Goal: Transaction & Acquisition: Purchase product/service

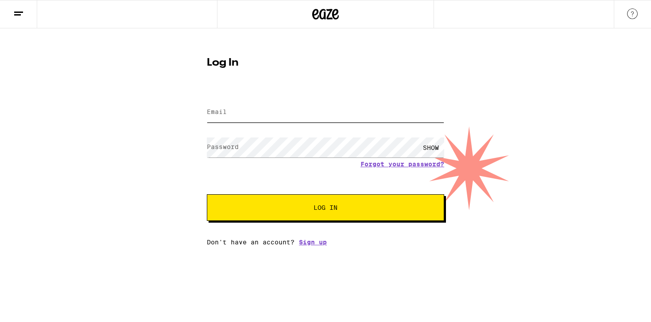
click at [286, 116] on input "Email" at bounding box center [325, 112] width 237 height 20
type input "hautehackr@gmail.com"
click at [207, 194] on button "Log In" at bounding box center [325, 207] width 237 height 27
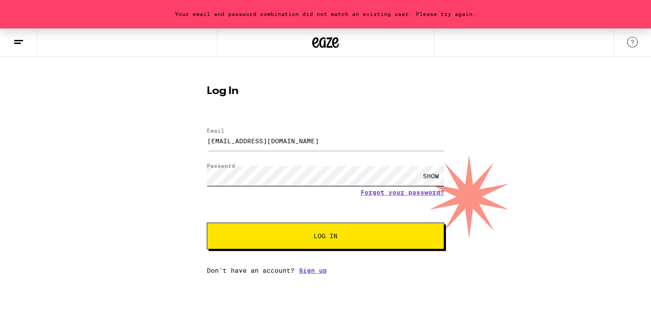
click at [188, 178] on div "Your email and password combination did not match an existing user. Please try …" at bounding box center [325, 150] width 651 height 245
click at [207, 222] on button "Log In" at bounding box center [325, 235] width 237 height 27
click at [325, 239] on span "Log In" at bounding box center [326, 235] width 24 height 6
click at [431, 175] on div "SHOW" at bounding box center [431, 176] width 27 height 20
click at [189, 171] on div "Your email and password combination did not match an existing user. Please try …" at bounding box center [325, 150] width 651 height 245
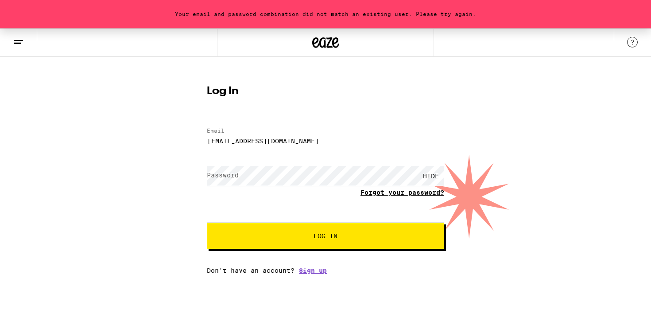
click at [398, 193] on form "Email Email hautehackr@gmail.com Password Password HIDE Forgot your password? L…" at bounding box center [325, 184] width 237 height 130
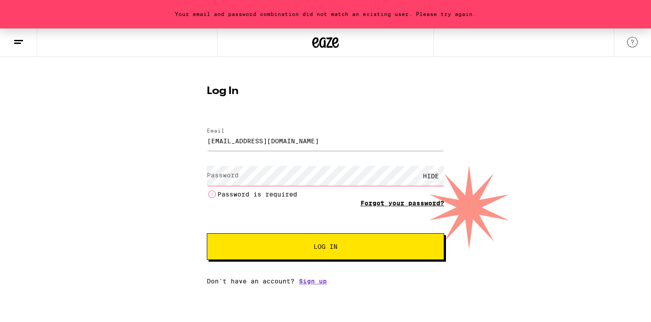
click at [398, 193] on li "Password is required" at bounding box center [325, 194] width 237 height 11
click at [403, 206] on link "Forgot your password?" at bounding box center [402, 202] width 84 height 7
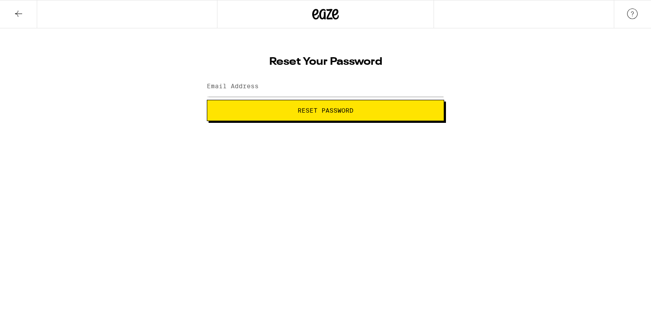
click at [403, 121] on html "Reset Your Password Email Address Reset Password Weed Delivery | Buy THC and CB…" at bounding box center [325, 60] width 651 height 121
click at [360, 105] on button "Reset Password" at bounding box center [325, 110] width 237 height 21
click at [300, 81] on input "Email Address" at bounding box center [325, 87] width 237 height 20
click at [301, 110] on span "Reset Password" at bounding box center [326, 110] width 56 height 6
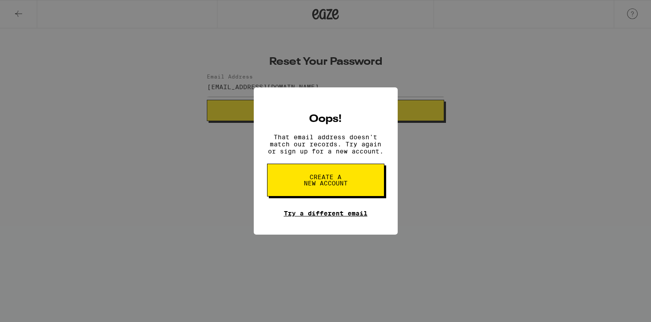
click at [311, 215] on link "Try a different email" at bounding box center [326, 212] width 84 height 7
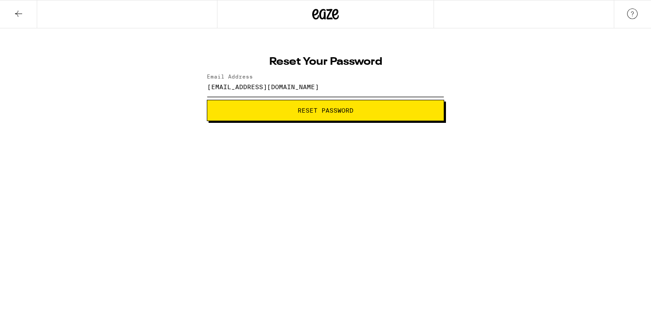
click at [303, 86] on input "hautehackr@gmail.com" at bounding box center [325, 87] width 237 height 20
drag, startPoint x: 297, startPoint y: 86, endPoint x: 157, endPoint y: 90, distance: 140.0
click at [157, 90] on div "Reset Your Password Email Address hautehackr@gmail.com Reset Password" at bounding box center [325, 74] width 651 height 93
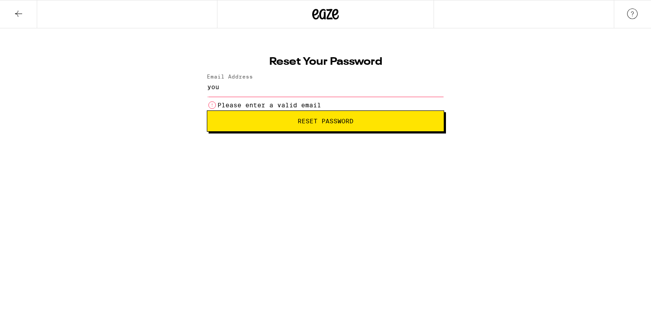
type input "yourstartupgirl@gmail.com"
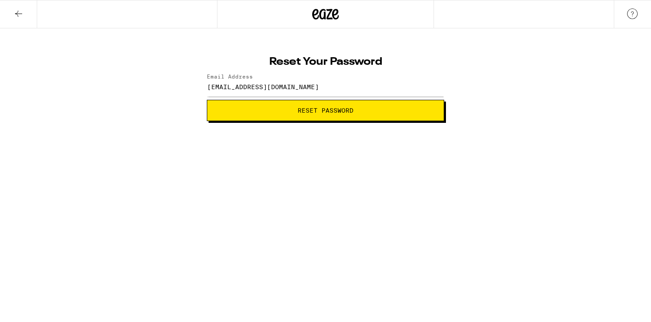
click at [309, 115] on button "Reset Password" at bounding box center [325, 110] width 237 height 21
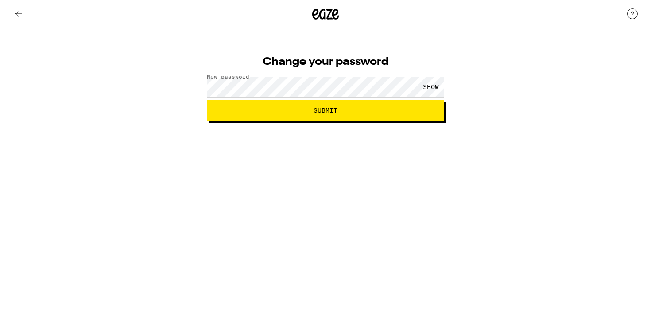
click at [207, 100] on button "Submit" at bounding box center [325, 110] width 237 height 21
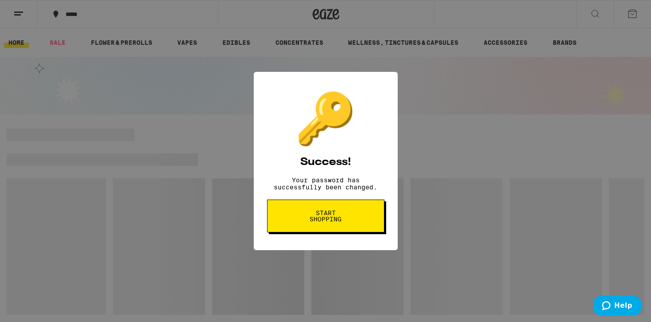
click at [0, 0] on span "Start shopping" at bounding box center [0, 0] width 0 height 0
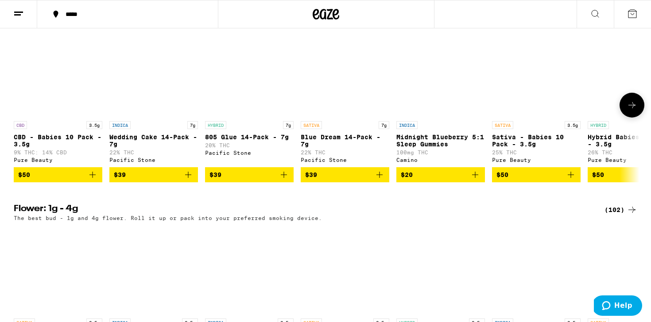
scroll to position [333, 0]
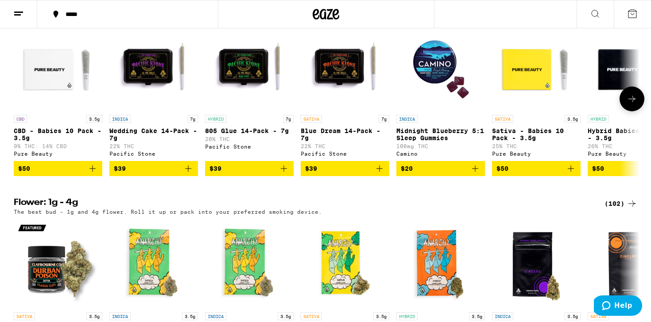
click at [633, 104] on icon at bounding box center [632, 98] width 11 height 11
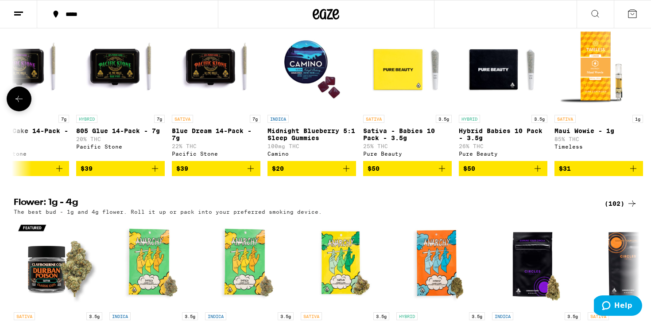
scroll to position [0, 142]
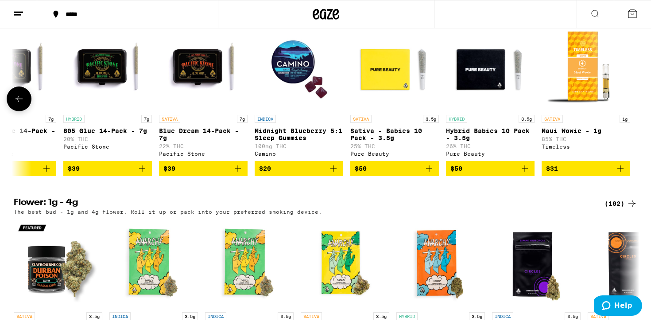
click at [633, 111] on div at bounding box center [632, 98] width 25 height 25
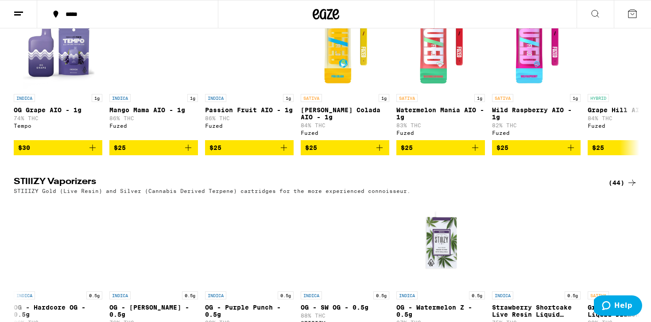
scroll to position [1173, 0]
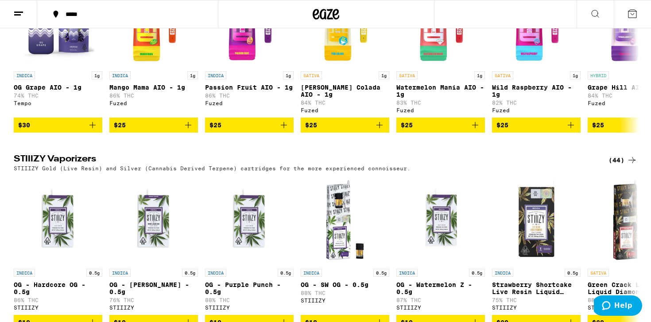
click at [90, 12] on div "*****" at bounding box center [132, 14] width 143 height 6
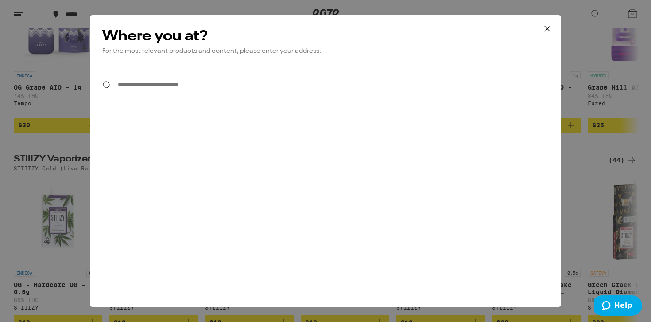
click at [142, 85] on input "**********" at bounding box center [325, 85] width 471 height 34
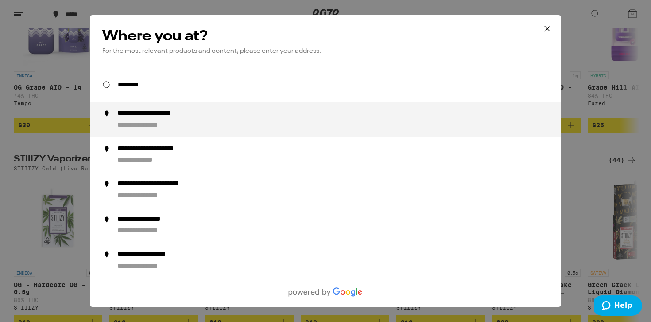
click at [174, 121] on div "**********" at bounding box center [343, 119] width 452 height 21
type input "**********"
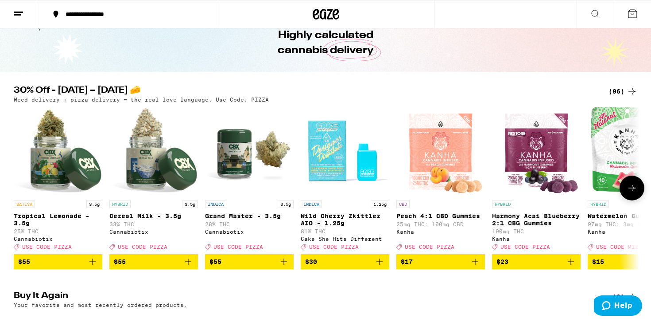
scroll to position [0, 0]
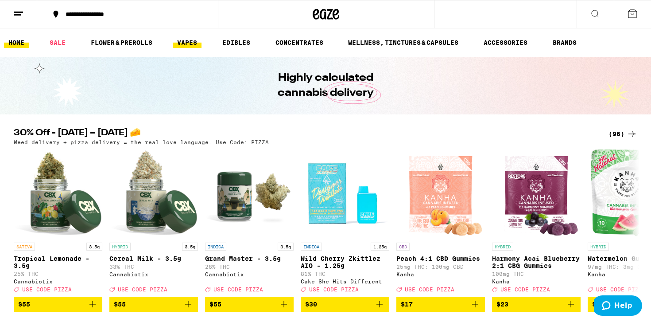
click at [190, 42] on link "VAPES" at bounding box center [187, 42] width 29 height 11
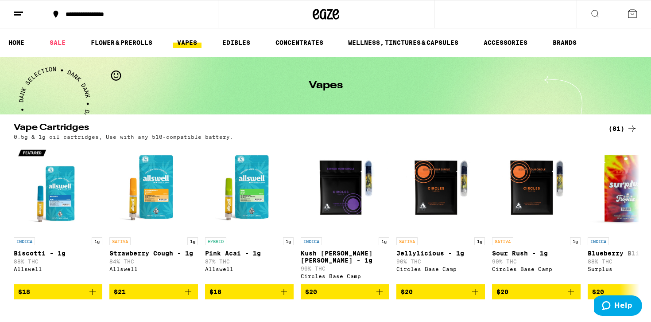
click at [596, 14] on icon at bounding box center [595, 13] width 11 height 11
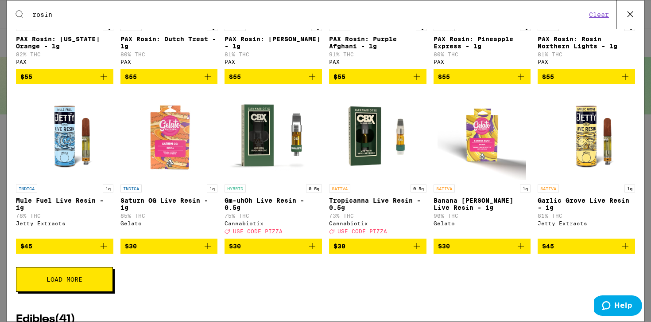
scroll to position [263, 0]
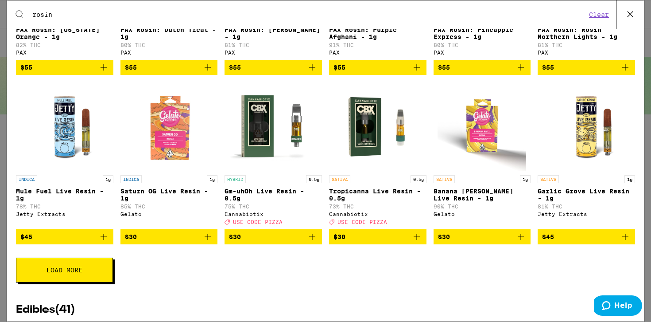
click at [477, 242] on span "$30" at bounding box center [482, 236] width 89 height 11
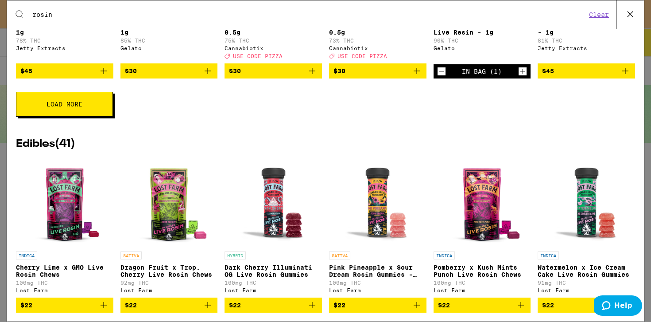
scroll to position [479, 0]
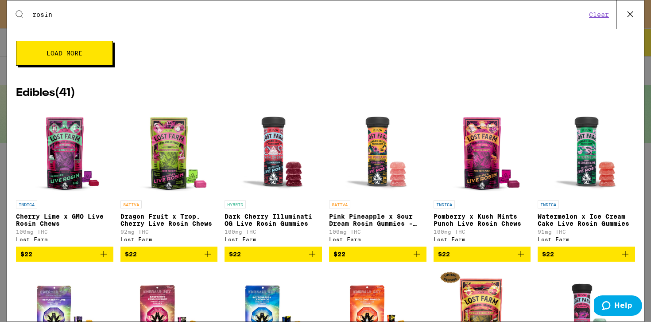
click at [57, 12] on input "rosin" at bounding box center [309, 15] width 554 height 8
drag, startPoint x: 58, startPoint y: 15, endPoint x: 31, endPoint y: 15, distance: 27.9
click at [31, 15] on div "Search for Products rosin" at bounding box center [306, 15] width 562 height 8
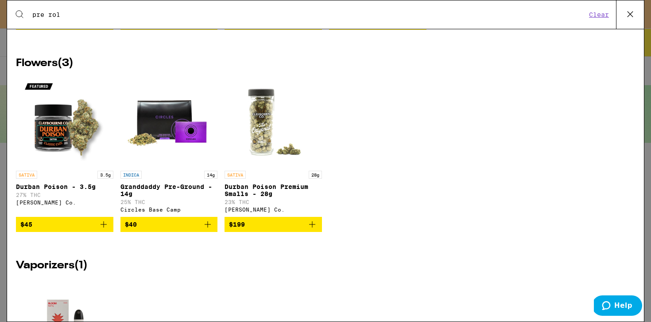
scroll to position [704, 0]
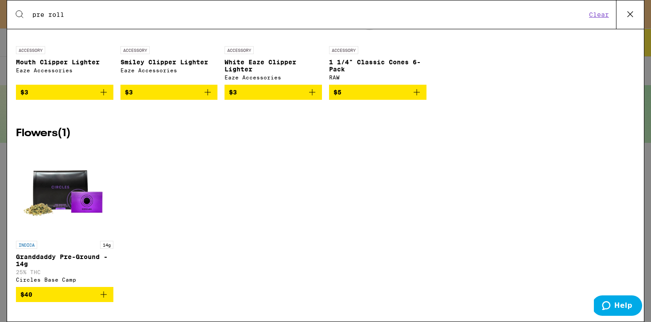
type input "pre roll"
click at [202, 147] on div "INDICA 14g Granddaddy Pre-Ground - 14g 25% THC Circles Base Camp $40" at bounding box center [325, 230] width 619 height 167
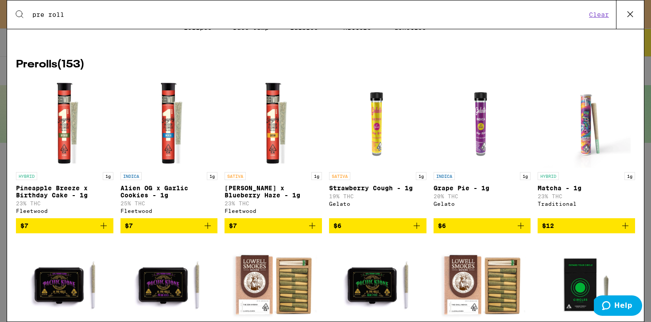
scroll to position [107, 0]
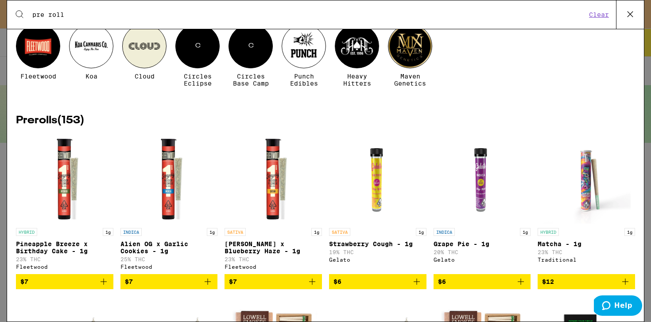
click at [163, 190] on img "Open page for Alien OG x Garlic Cookies - 1g from Fleetwood" at bounding box center [168, 179] width 89 height 89
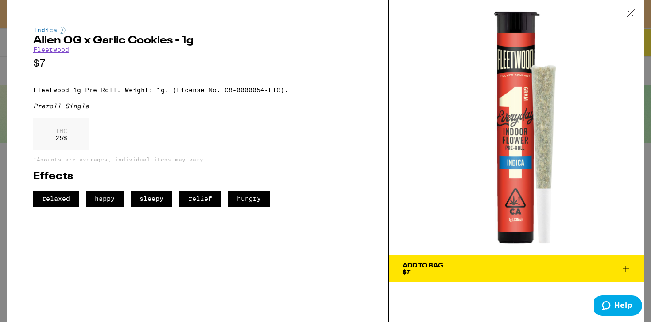
click at [631, 12] on icon at bounding box center [630, 13] width 9 height 8
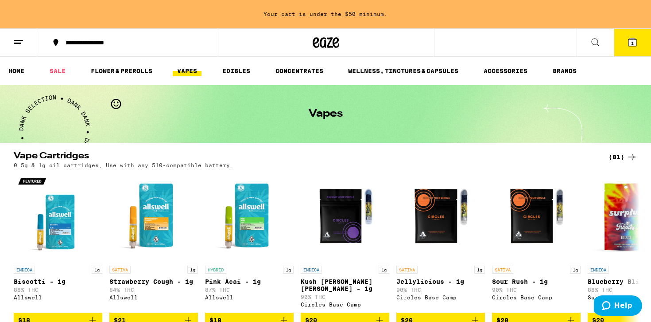
click at [599, 35] on button at bounding box center [595, 43] width 37 height 28
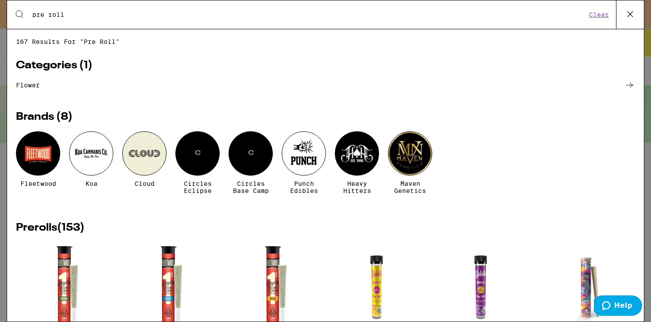
scroll to position [56, 0]
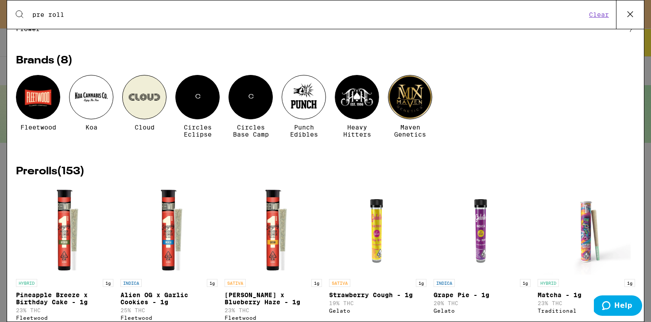
click at [70, 174] on h2 "Prerolls ( 153 )" at bounding box center [325, 171] width 619 height 11
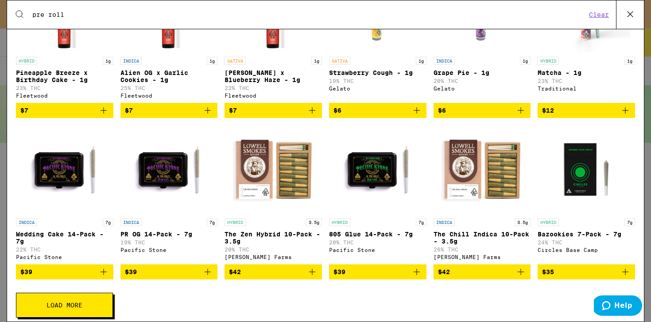
scroll to position [0, 0]
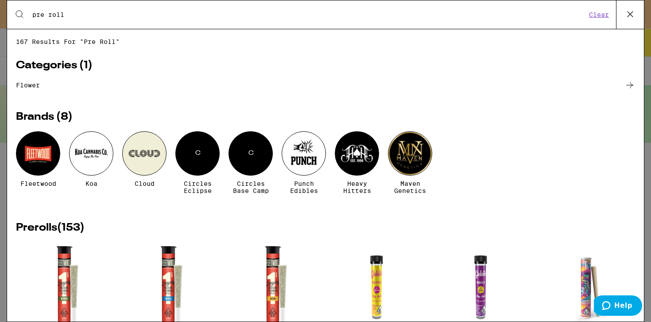
click at [85, 16] on input "pre roll" at bounding box center [309, 15] width 554 height 8
click at [28, 85] on link "flower" at bounding box center [325, 85] width 619 height 11
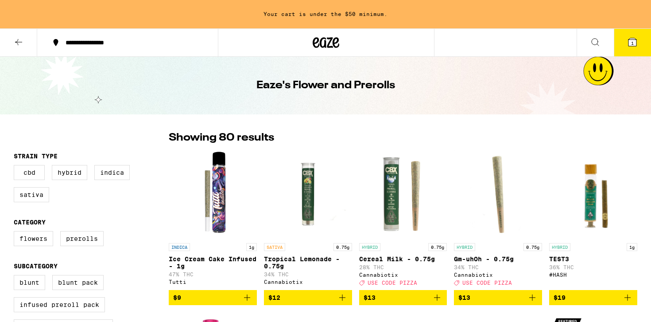
click at [108, 67] on div "Eaze's Flower and Prerolls" at bounding box center [325, 86] width 651 height 58
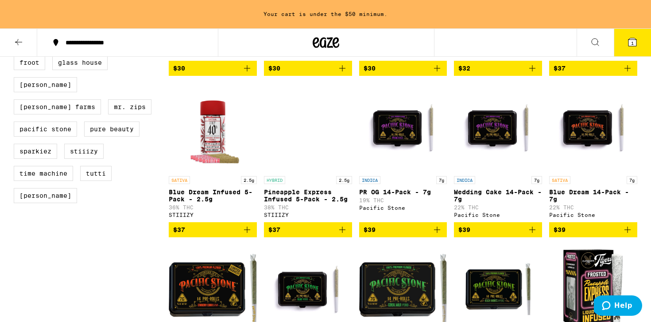
scroll to position [558, 0]
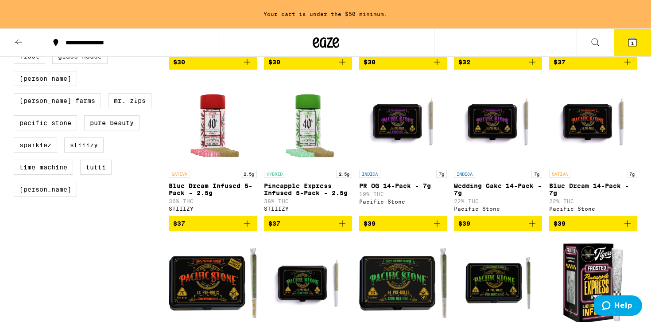
click at [303, 229] on span "$37" at bounding box center [307, 223] width 79 height 11
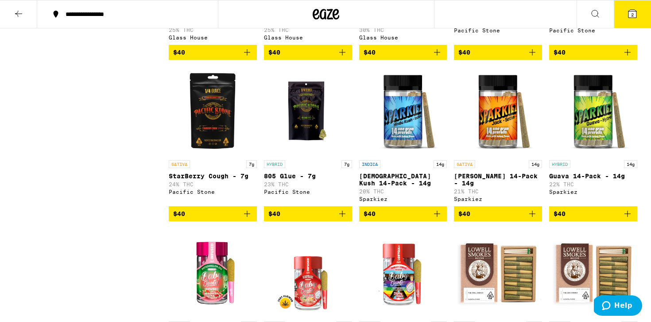
scroll to position [990, 0]
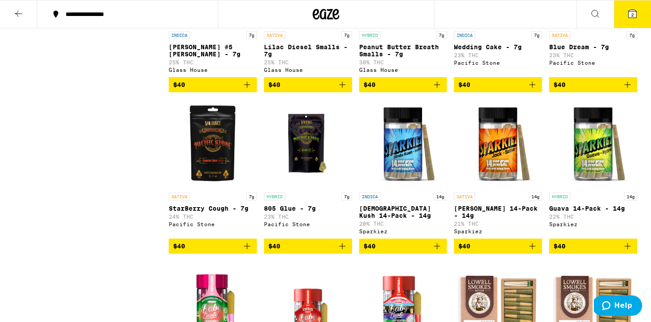
click at [303, 234] on div "HYBRID 7g 805 Glue - 7g 23% THC Pacific Stone" at bounding box center [308, 213] width 88 height 42
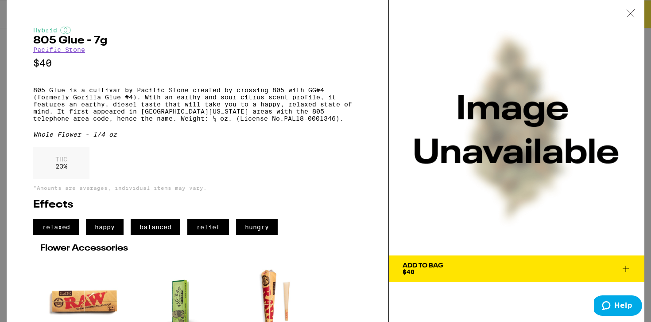
click at [632, 12] on icon at bounding box center [631, 13] width 8 height 8
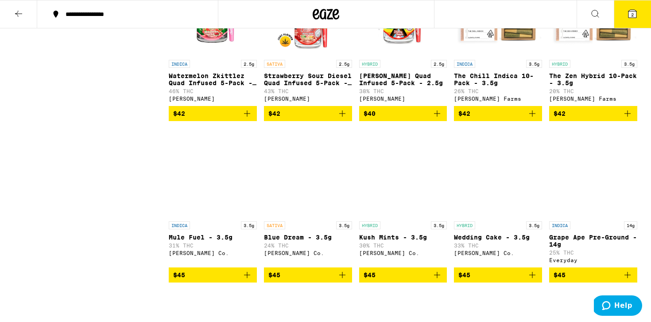
scroll to position [1326, 0]
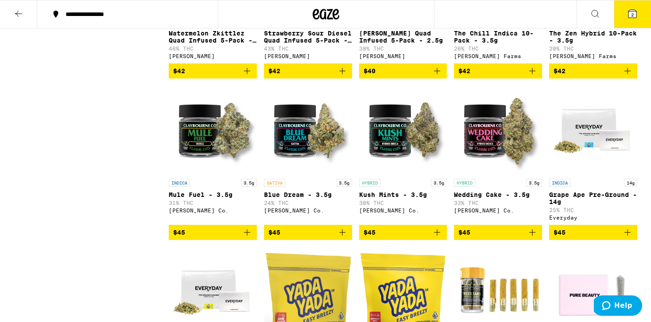
click at [422, 198] on p "Kush Mints - 3.5g" at bounding box center [403, 194] width 88 height 7
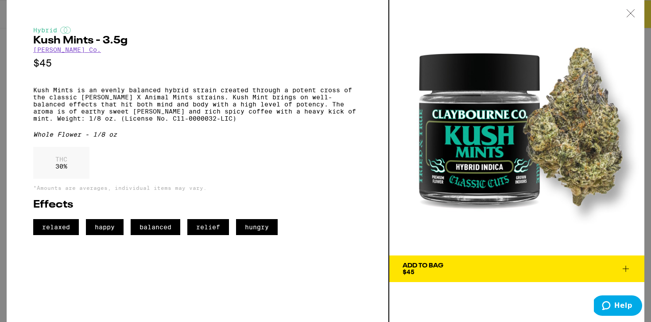
click at [630, 7] on div at bounding box center [630, 14] width 27 height 28
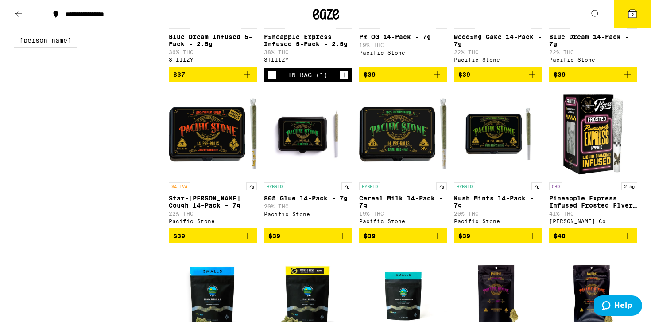
scroll to position [613, 0]
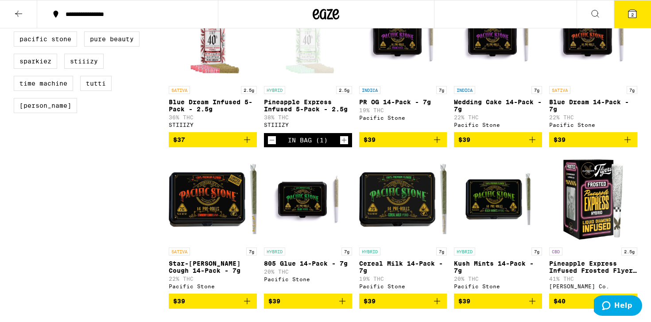
click at [524, 190] on img "Open page for Kush Mints 14-Pack - 7g from Pacific Stone" at bounding box center [498, 198] width 88 height 89
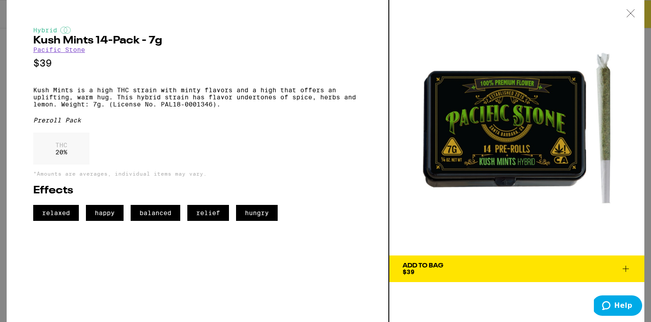
click at [632, 13] on icon at bounding box center [630, 13] width 9 height 8
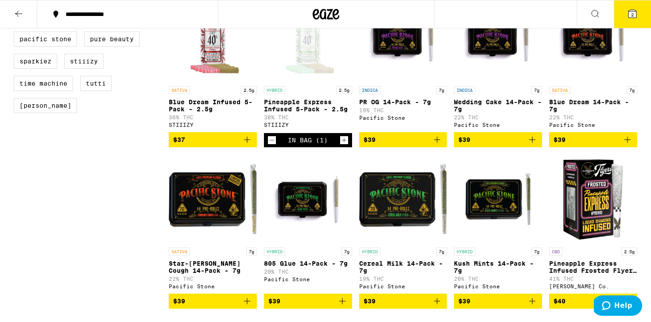
click at [635, 13] on icon at bounding box center [632, 14] width 8 height 8
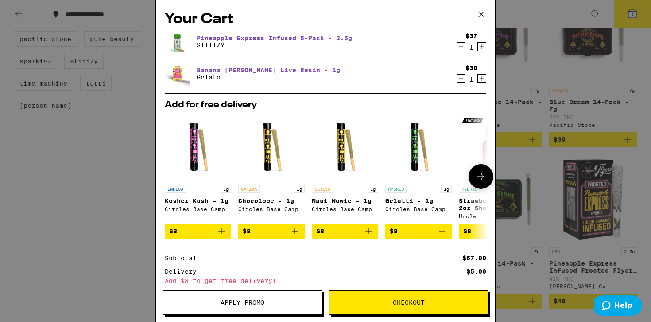
scroll to position [78, 0]
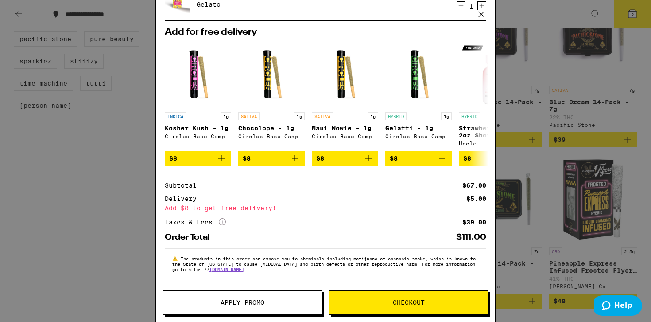
click at [484, 13] on icon at bounding box center [481, 14] width 13 height 13
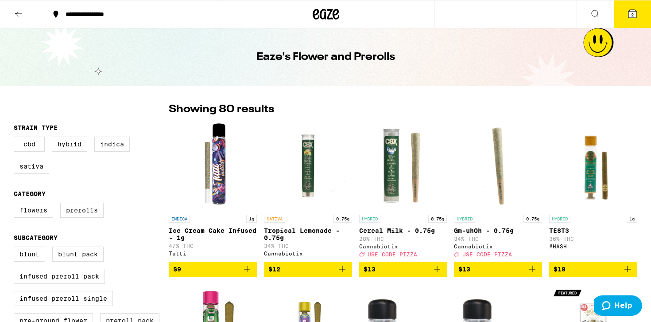
click at [17, 12] on icon at bounding box center [18, 14] width 7 height 6
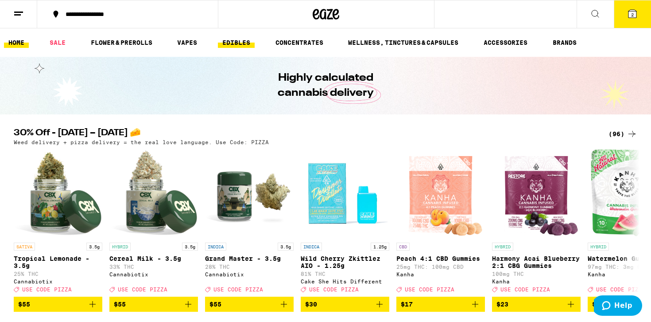
click at [236, 39] on link "EDIBLES" at bounding box center [236, 42] width 37 height 11
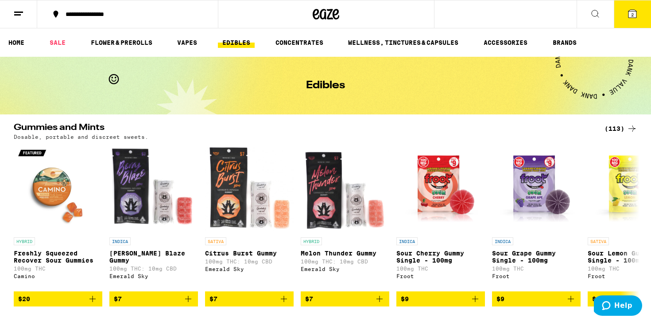
click at [615, 125] on div "(113)" at bounding box center [620, 128] width 33 height 11
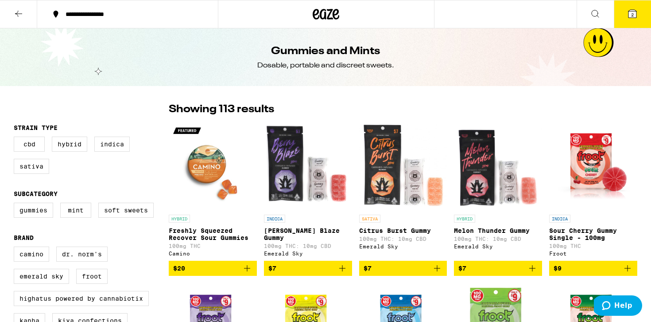
click at [594, 10] on icon at bounding box center [595, 13] width 11 height 11
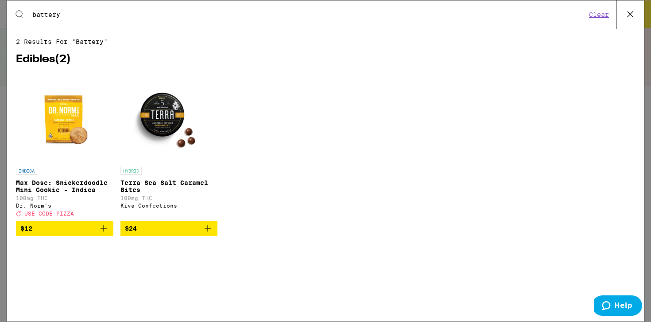
type input "battery"
click at [632, 14] on icon at bounding box center [630, 14] width 13 height 13
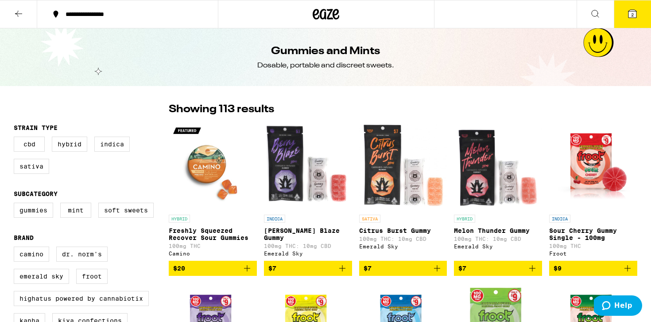
click at [14, 10] on icon at bounding box center [18, 13] width 11 height 11
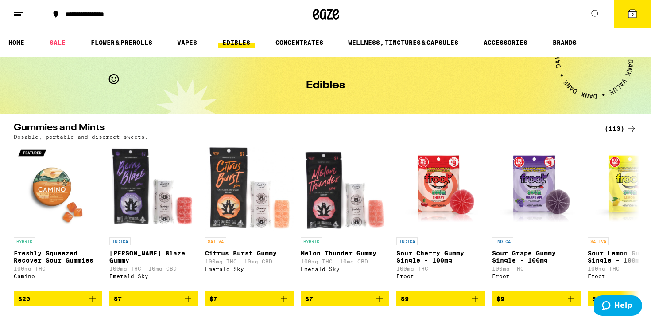
click at [14, 10] on icon at bounding box center [18, 13] width 11 height 11
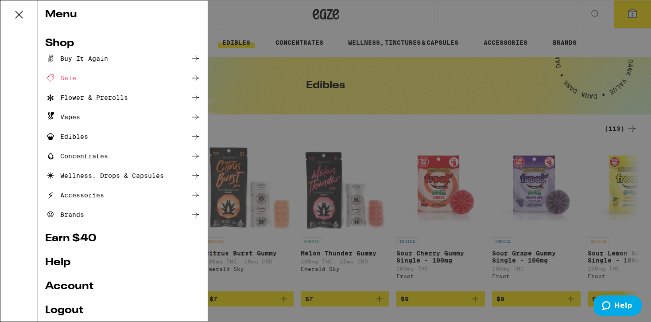
click at [72, 196] on div "Accessories" at bounding box center [74, 195] width 59 height 11
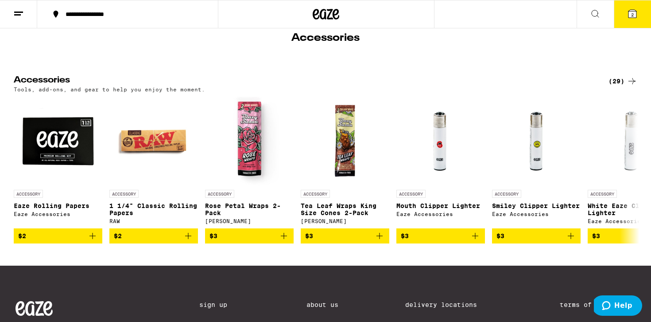
scroll to position [48, 0]
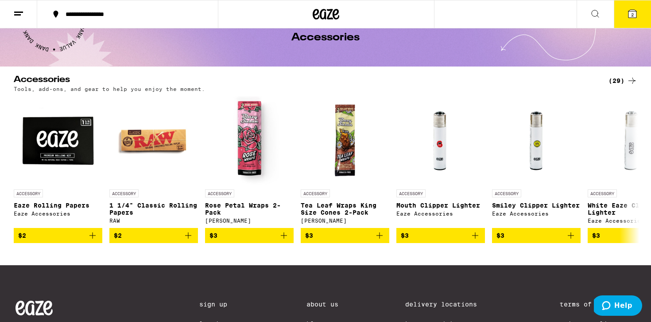
click at [617, 78] on div "(29)" at bounding box center [622, 80] width 29 height 11
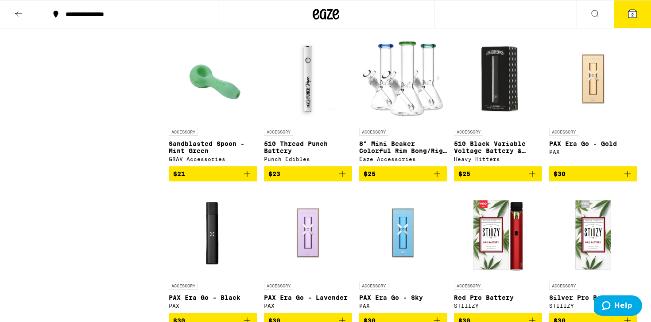
scroll to position [549, 0]
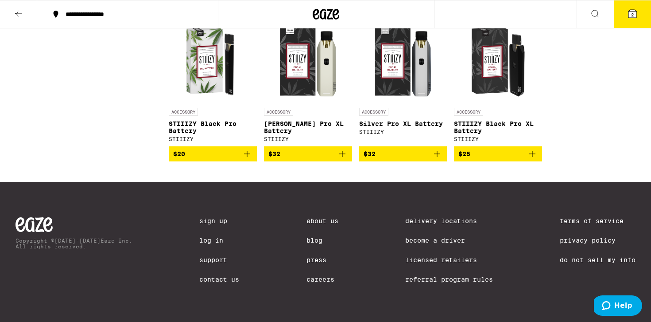
click at [559, 187] on div "Copyright © [DATE]-[DATE] Eaze Inc. All rights reserved. Sign Up Log In Support…" at bounding box center [326, 252] width 638 height 140
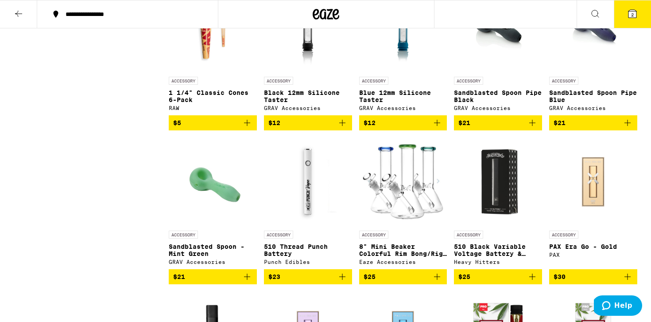
scroll to position [446, 0]
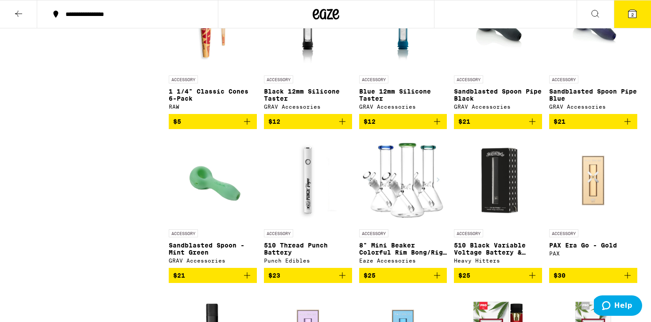
click at [492, 193] on img "Open page for 510 Black Variable Voltage Battery & Charger from Heavy Hitters" at bounding box center [498, 180] width 88 height 89
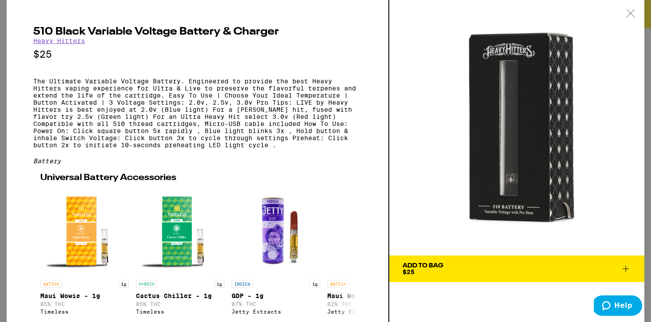
click at [629, 12] on icon at bounding box center [631, 13] width 8 height 8
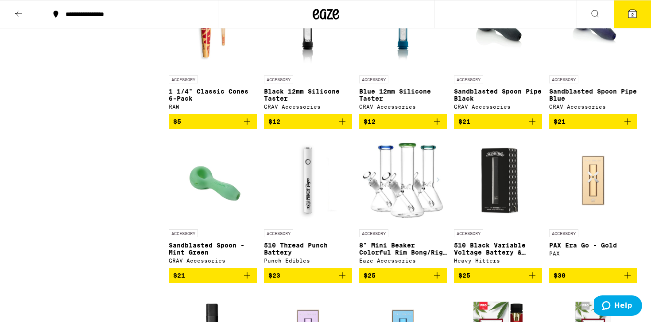
click at [590, 12] on icon at bounding box center [595, 13] width 11 height 11
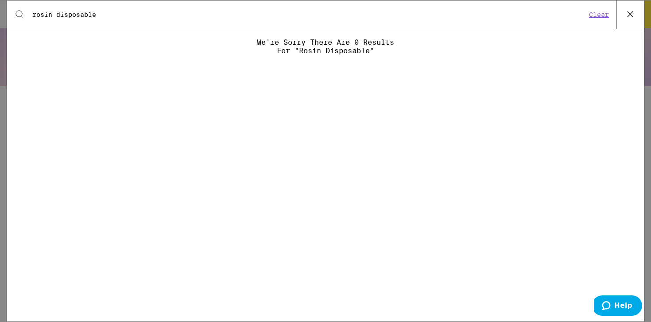
type input "rosin disposable"
click at [628, 14] on icon at bounding box center [630, 14] width 13 height 13
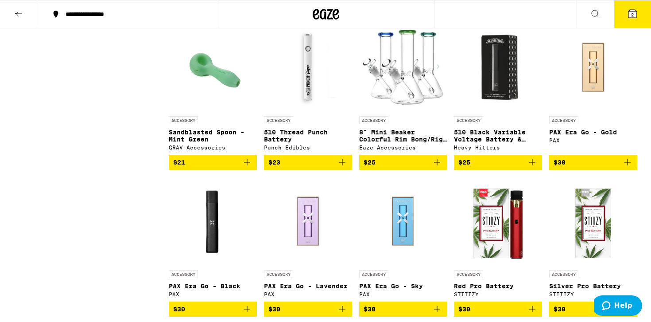
scroll to position [559, 0]
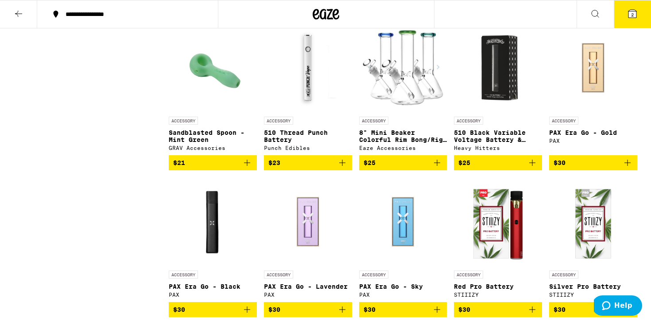
click at [299, 168] on span "$23" at bounding box center [307, 162] width 79 height 11
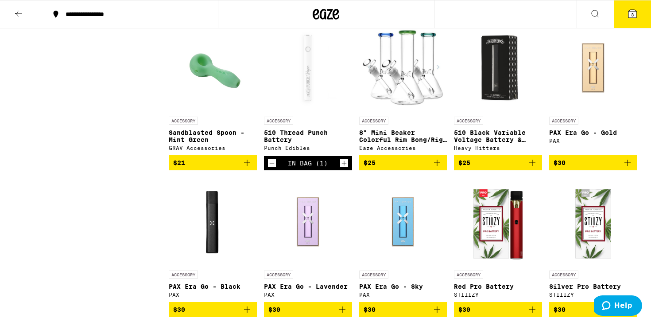
click at [302, 84] on div "Open page for 510 Thread Punch Battery from Punch Edibles" at bounding box center [308, 67] width 88 height 89
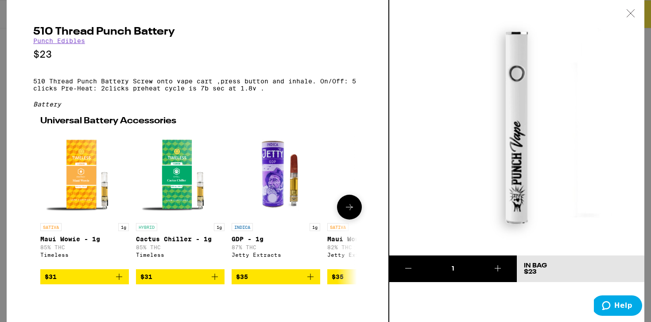
click at [85, 282] on span "$31" at bounding box center [85, 276] width 80 height 11
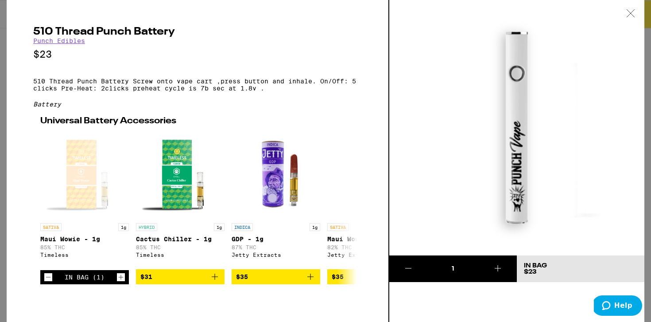
click at [632, 12] on icon at bounding box center [630, 13] width 9 height 8
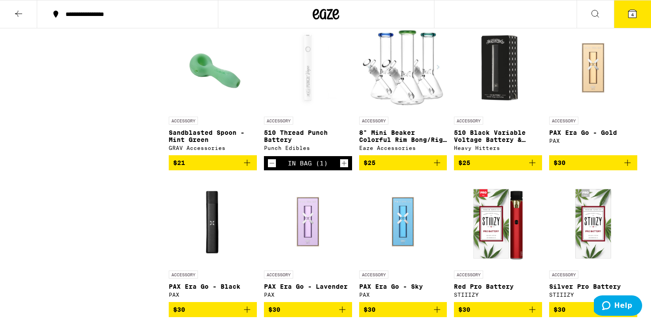
click at [623, 14] on button "4" at bounding box center [632, 13] width 37 height 27
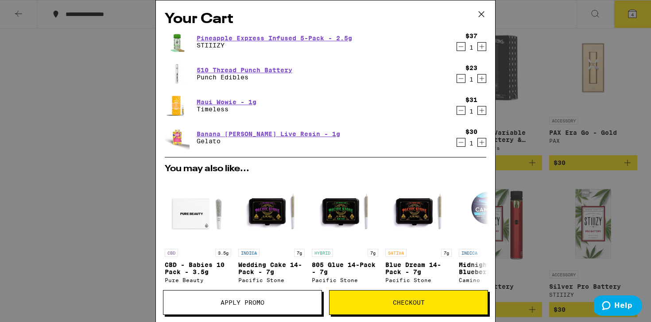
click at [461, 109] on icon "Decrement" at bounding box center [461, 110] width 8 height 11
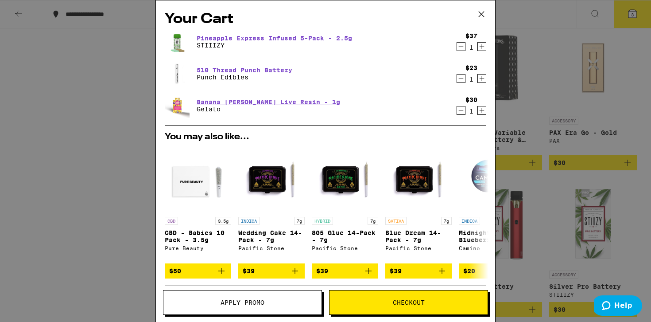
click at [461, 78] on icon "Decrement" at bounding box center [461, 78] width 8 height 11
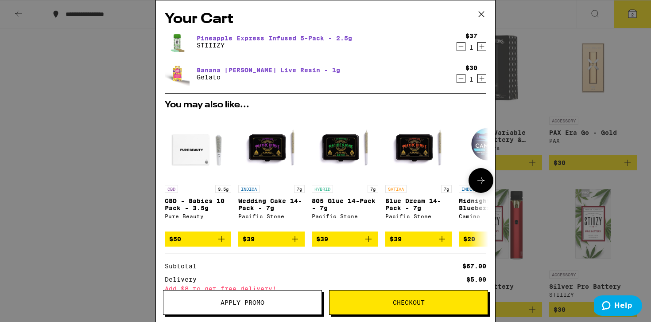
scroll to position [87, 0]
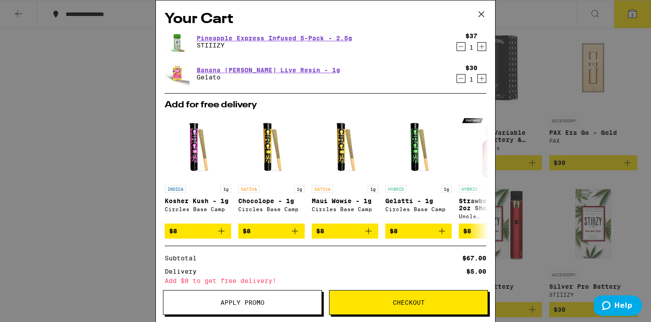
click at [482, 15] on icon at bounding box center [481, 14] width 13 height 13
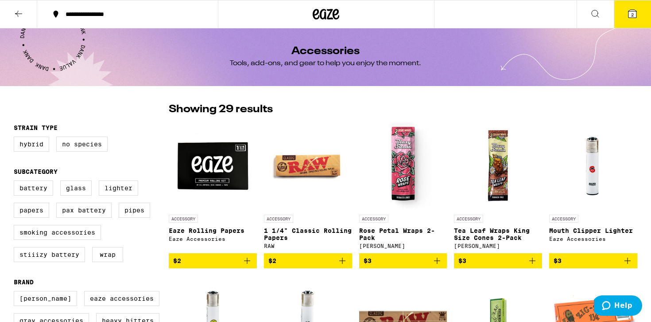
click at [14, 16] on icon at bounding box center [18, 13] width 11 height 11
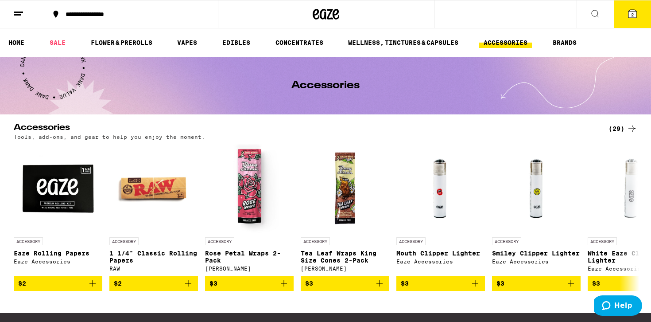
click at [285, 139] on div "Tools, add-ons, and gear to help you enjoy the moment." at bounding box center [326, 137] width 624 height 6
click at [56, 40] on link "SALE" at bounding box center [57, 42] width 25 height 11
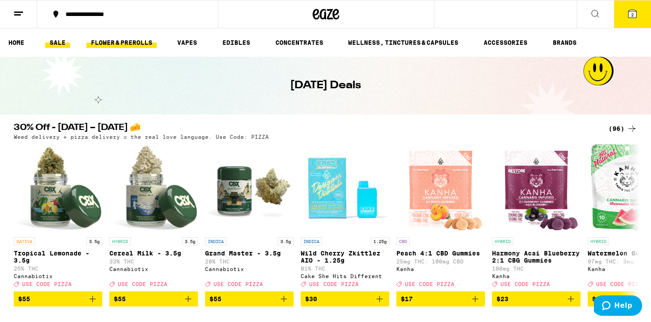
click at [128, 45] on link "FLOWER & PREROLLS" at bounding box center [121, 42] width 70 height 11
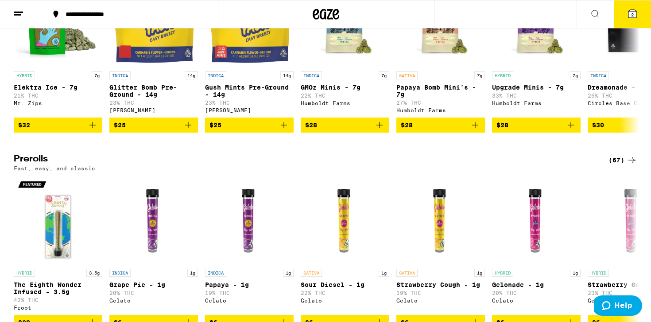
scroll to position [425, 0]
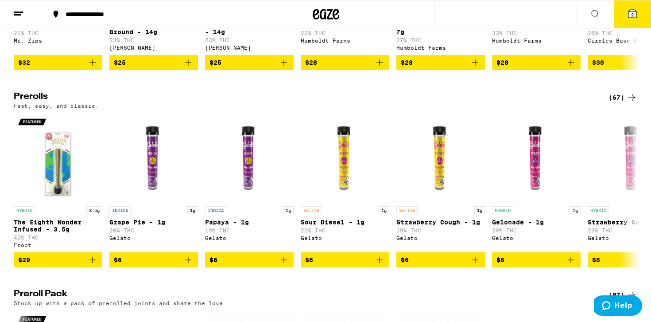
click at [616, 103] on div "(67)" at bounding box center [622, 97] width 29 height 11
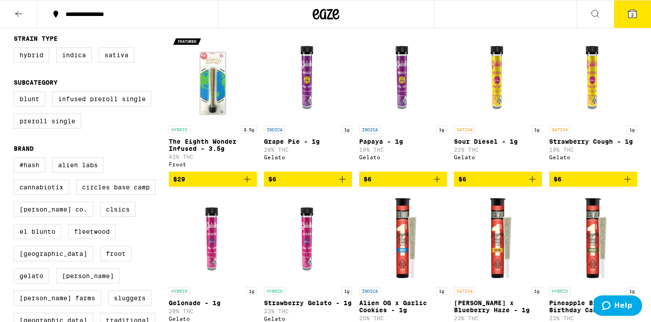
scroll to position [97, 0]
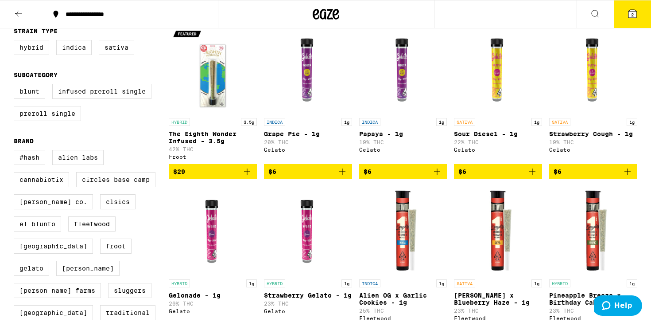
click at [342, 174] on icon "Add to bag" at bounding box center [342, 171] width 6 height 6
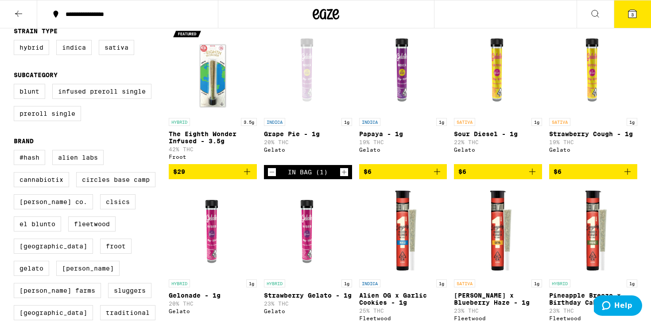
click at [533, 176] on icon "Add to bag" at bounding box center [532, 171] width 11 height 11
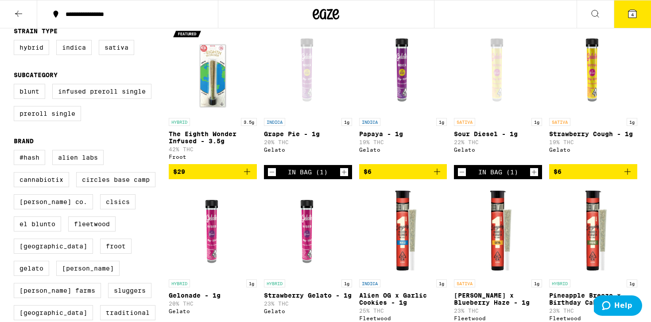
click at [533, 176] on icon "Increment" at bounding box center [534, 172] width 8 height 11
click at [461, 177] on icon "Decrement" at bounding box center [462, 172] width 8 height 11
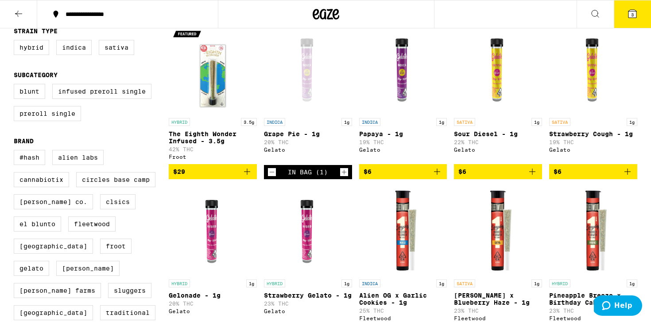
click at [629, 174] on icon "Add to bag" at bounding box center [627, 171] width 11 height 11
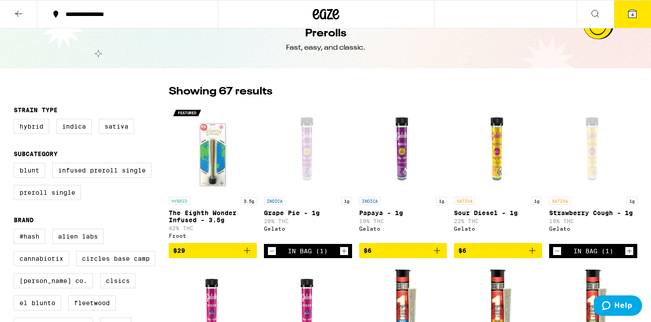
scroll to position [0, 0]
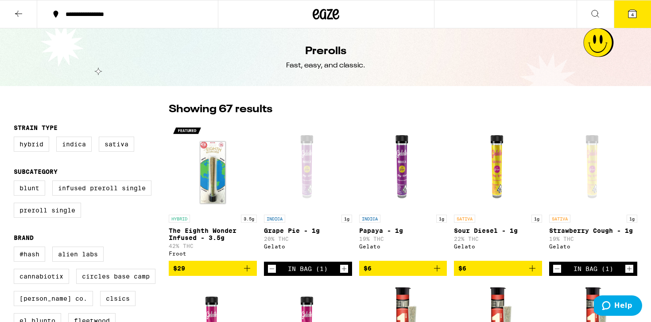
click at [631, 18] on icon at bounding box center [632, 13] width 11 height 11
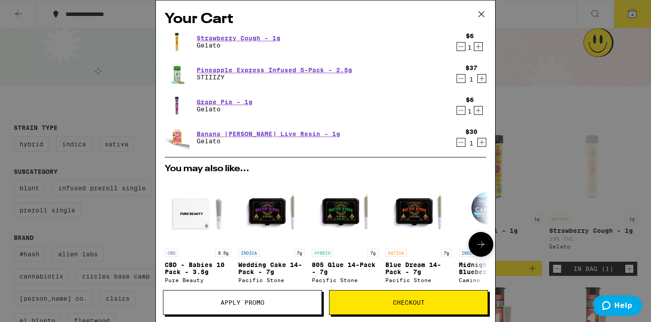
scroll to position [151, 0]
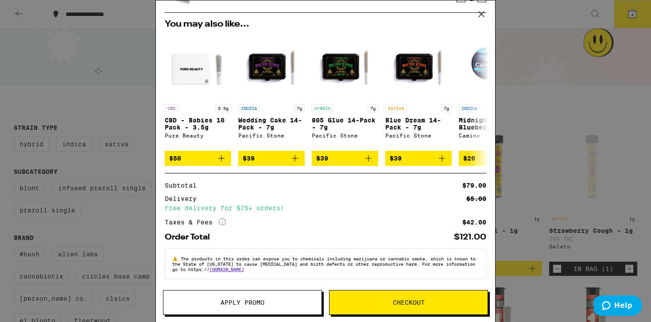
click at [294, 300] on span "Apply Promo" at bounding box center [242, 302] width 158 height 6
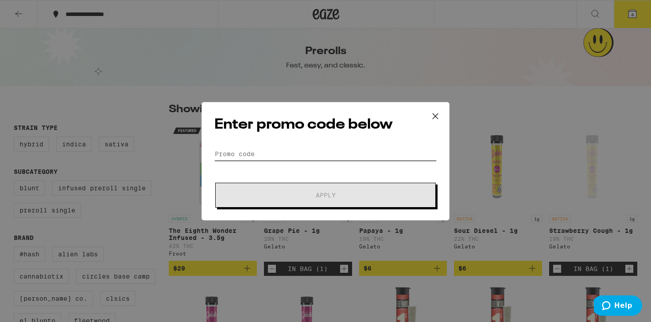
click at [238, 159] on input "Promo Code" at bounding box center [325, 153] width 222 height 13
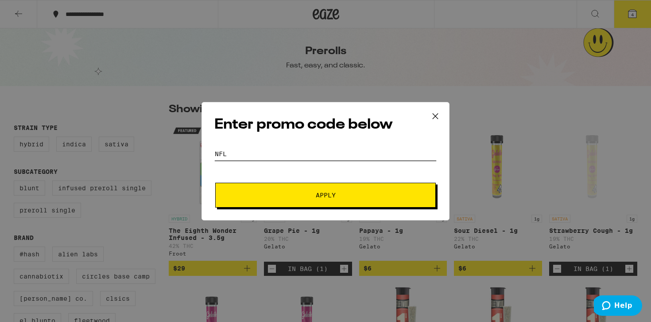
type input "NFL"
click at [215, 182] on button "Apply" at bounding box center [325, 194] width 221 height 25
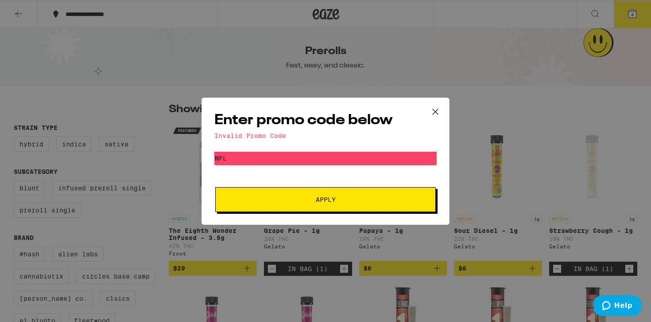
click at [434, 109] on icon at bounding box center [435, 110] width 5 height 5
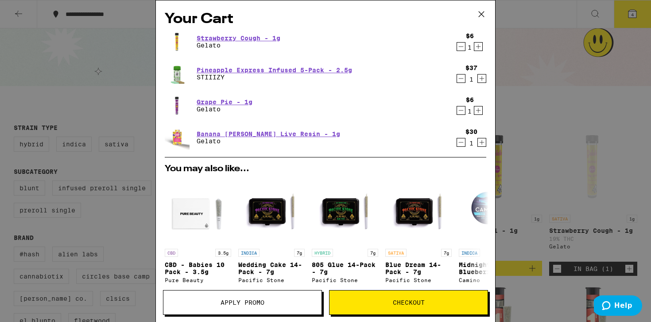
click at [402, 304] on span "Checkout" at bounding box center [409, 302] width 32 height 6
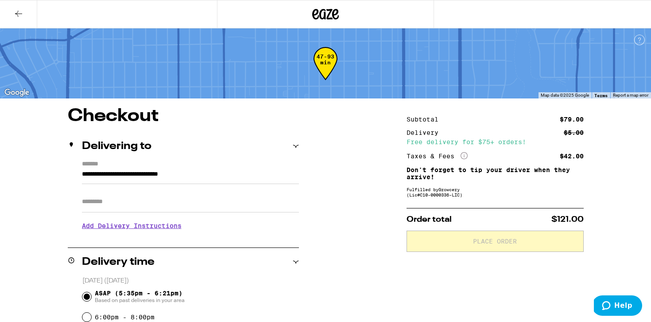
scroll to position [73, 0]
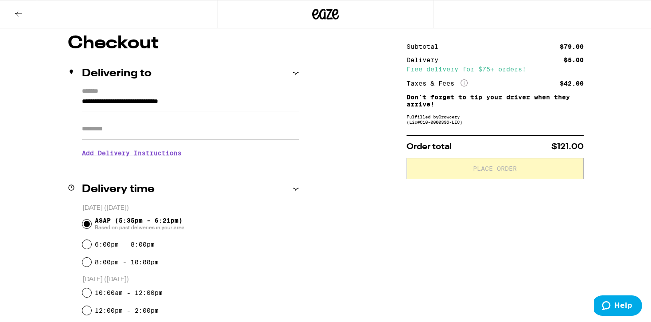
click at [142, 157] on h3 "Add Delivery Instructions" at bounding box center [190, 153] width 217 height 20
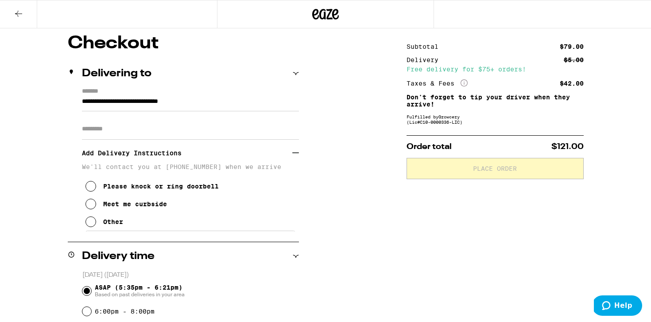
click at [91, 207] on icon at bounding box center [90, 203] width 11 height 11
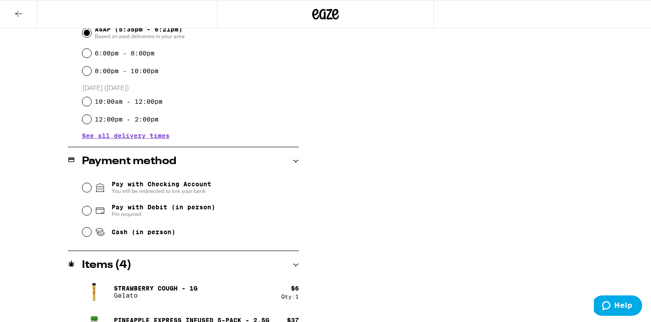
scroll to position [331, 0]
click at [85, 212] on input "Pay with Debit (in person) Pin required" at bounding box center [86, 209] width 9 height 9
radio input "true"
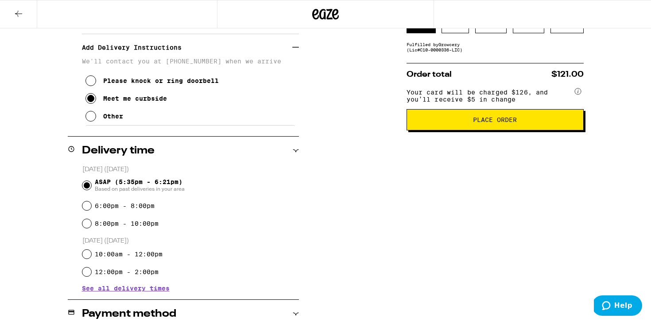
scroll to position [0, 0]
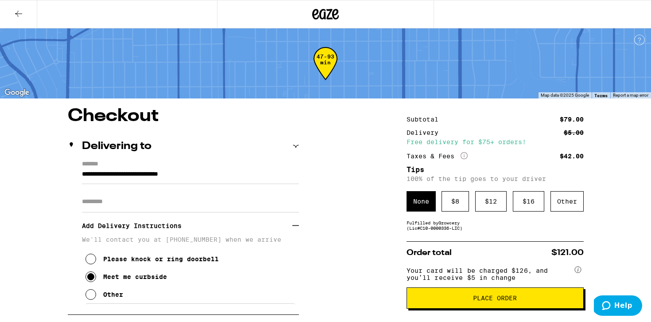
click at [491, 301] on span "Place Order" at bounding box center [495, 297] width 44 height 6
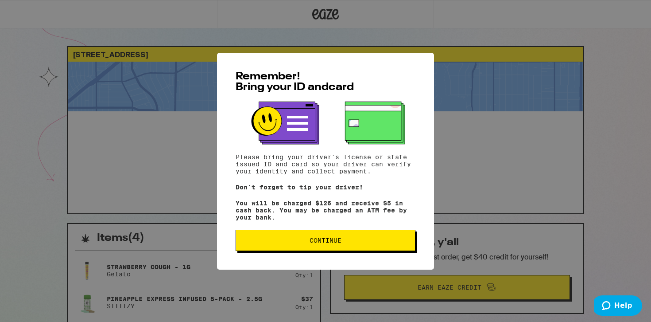
click at [345, 243] on span "Continue" at bounding box center [325, 240] width 165 height 6
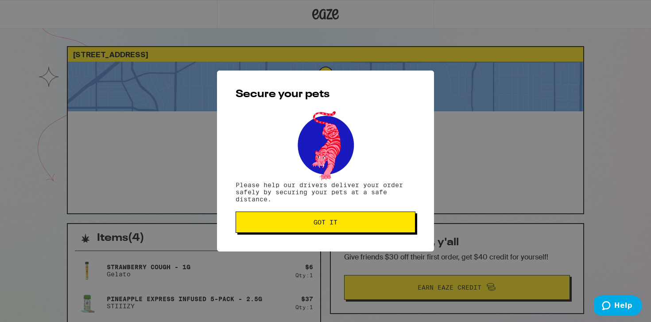
click at [347, 225] on span "Got it" at bounding box center [325, 222] width 165 height 6
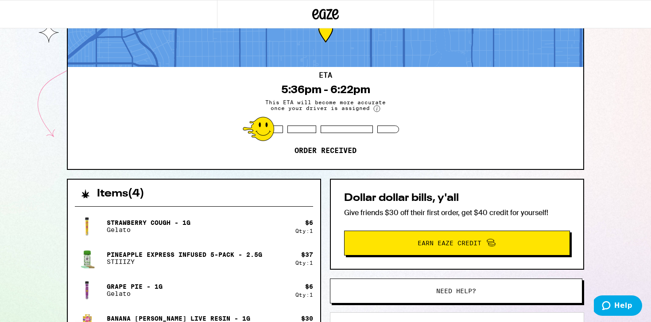
scroll to position [47, 0]
